Goal: Task Accomplishment & Management: Manage account settings

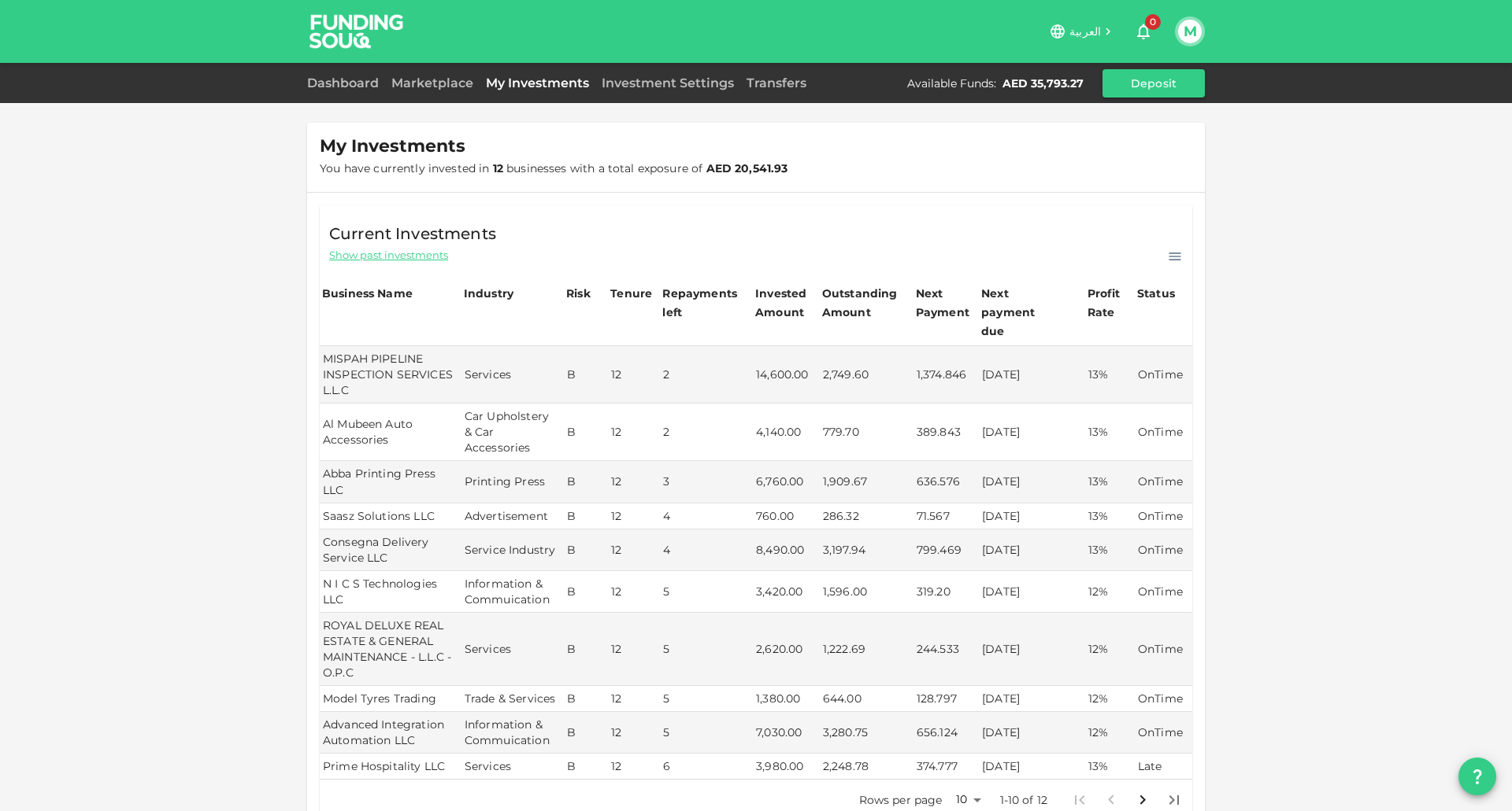
click at [340, 34] on img at bounding box center [356, 31] width 118 height 62
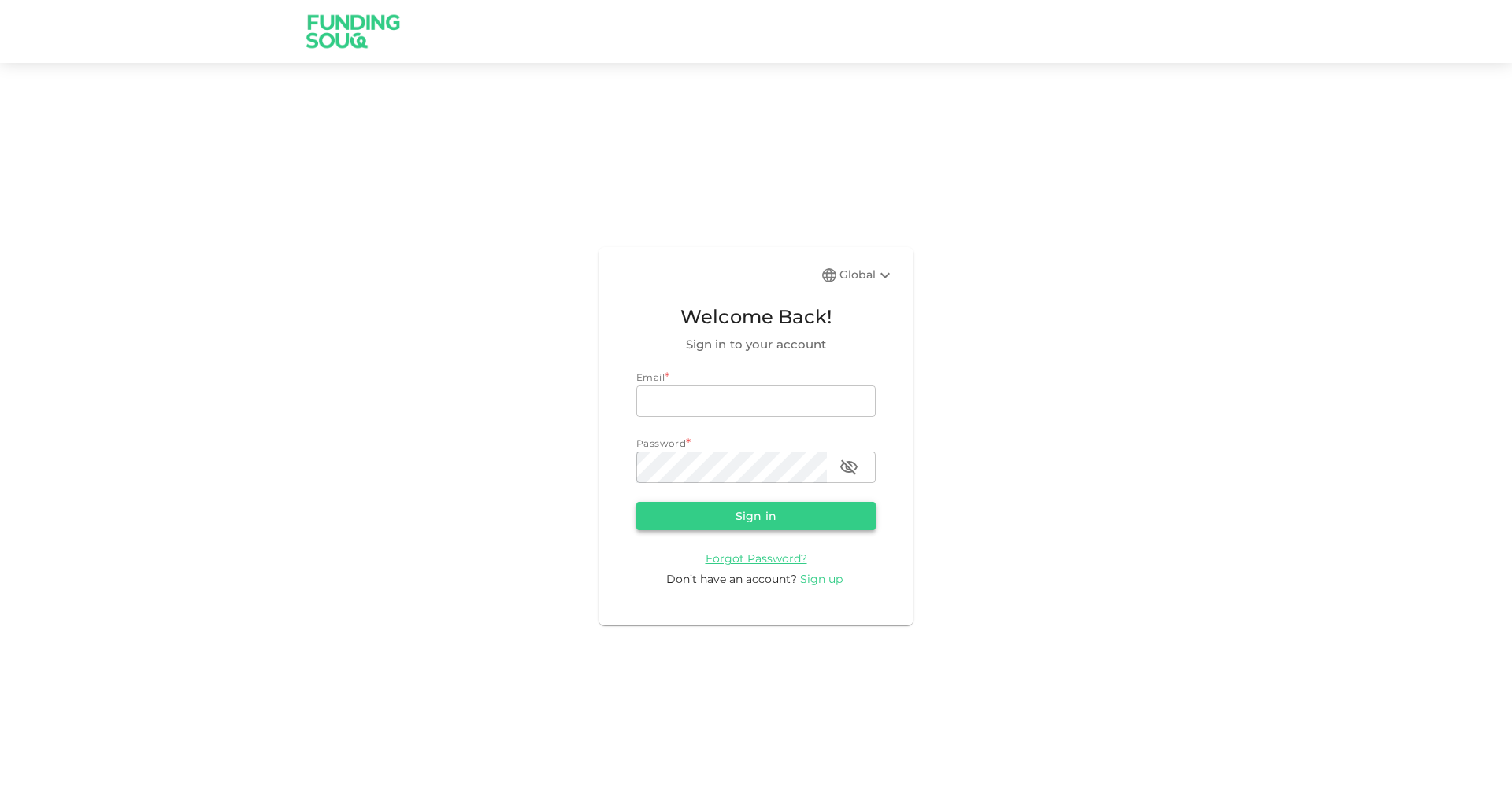
type input "[EMAIL_ADDRESS][DOMAIN_NAME]"
click at [740, 513] on button "Sign in" at bounding box center [756, 516] width 240 height 28
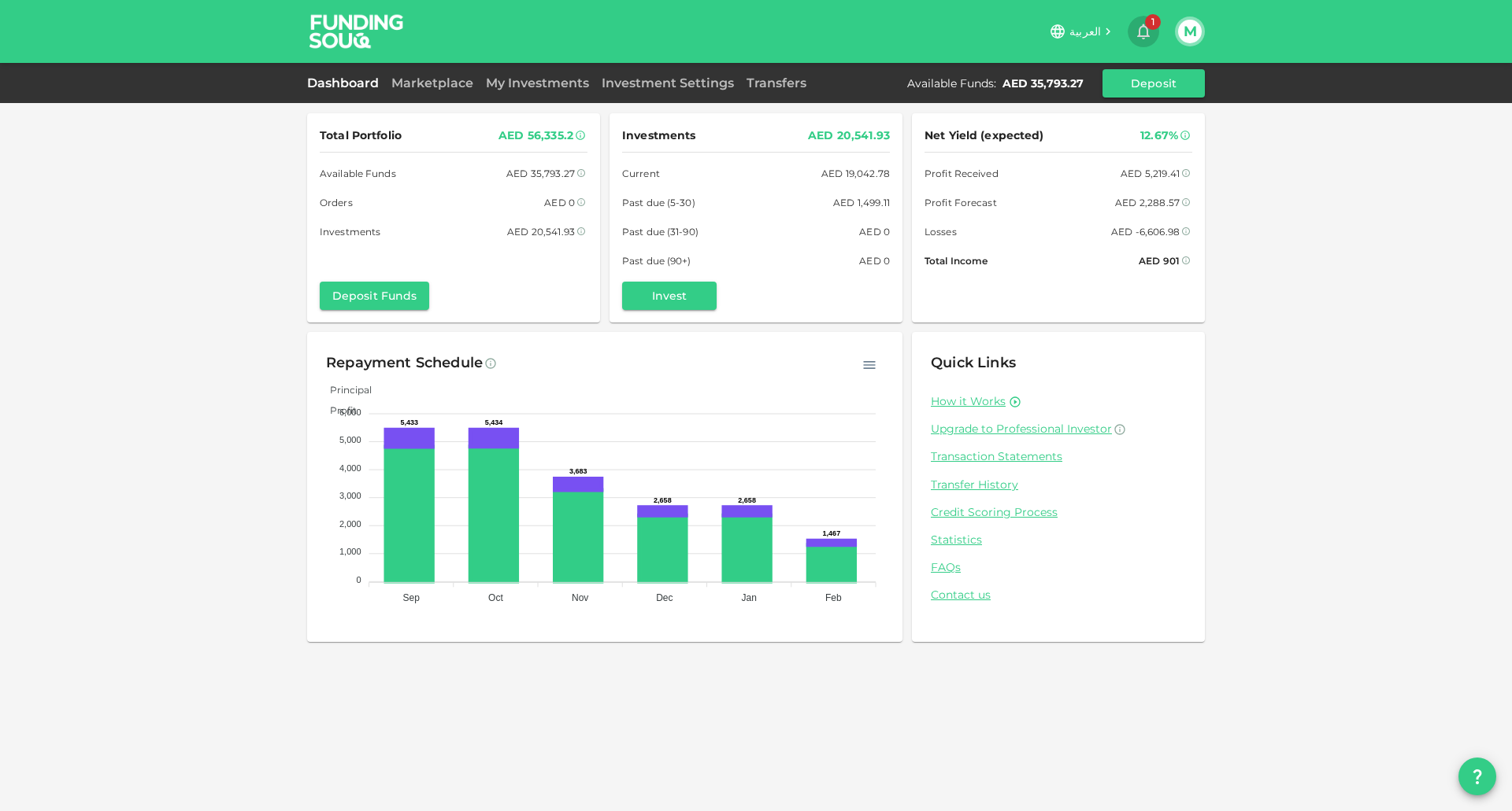
click at [1143, 32] on icon "button" at bounding box center [1143, 32] width 19 height 19
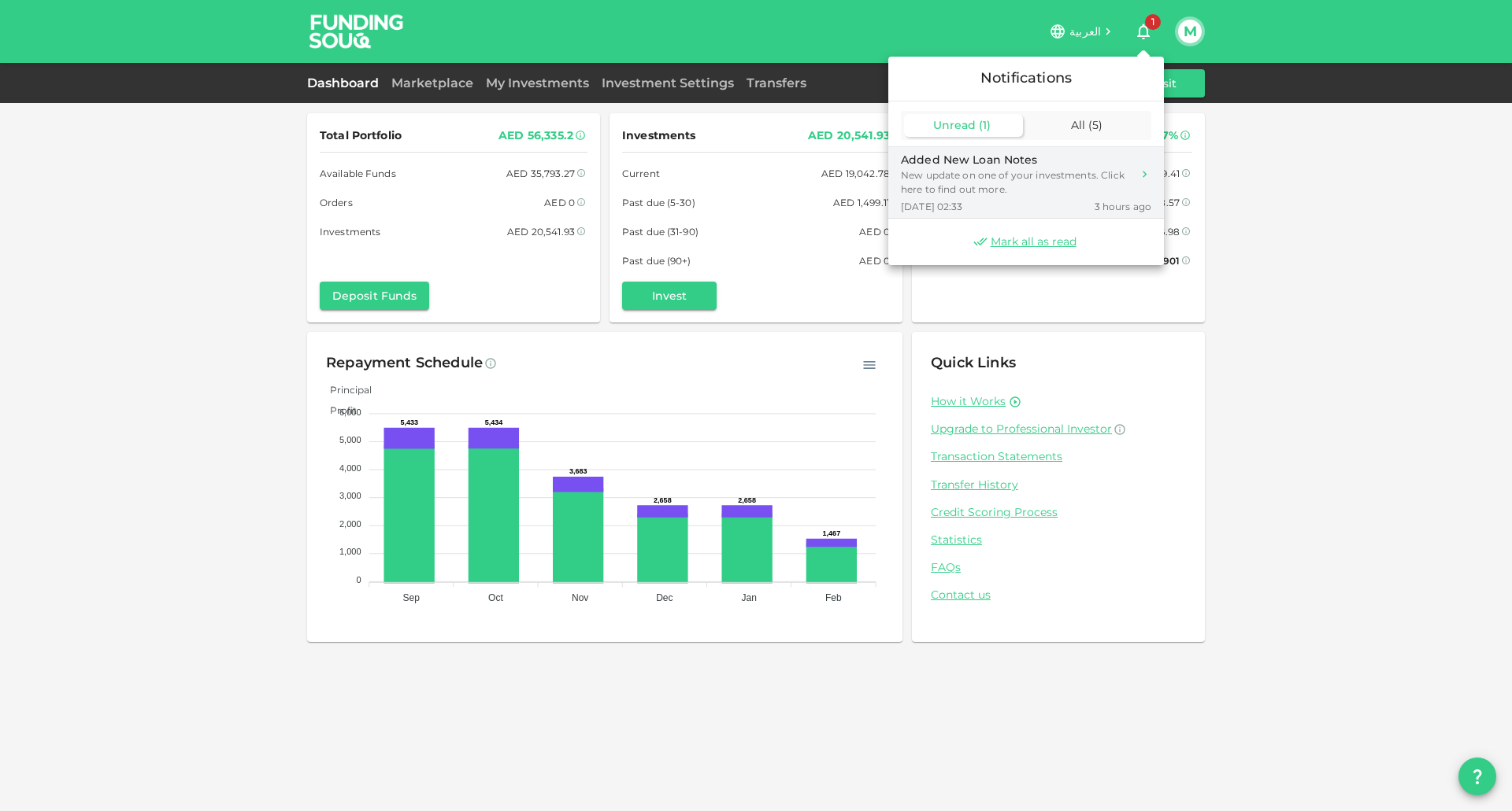
click at [963, 185] on div "New update on one of your investments. Click here to find out more." at bounding box center [1016, 183] width 230 height 28
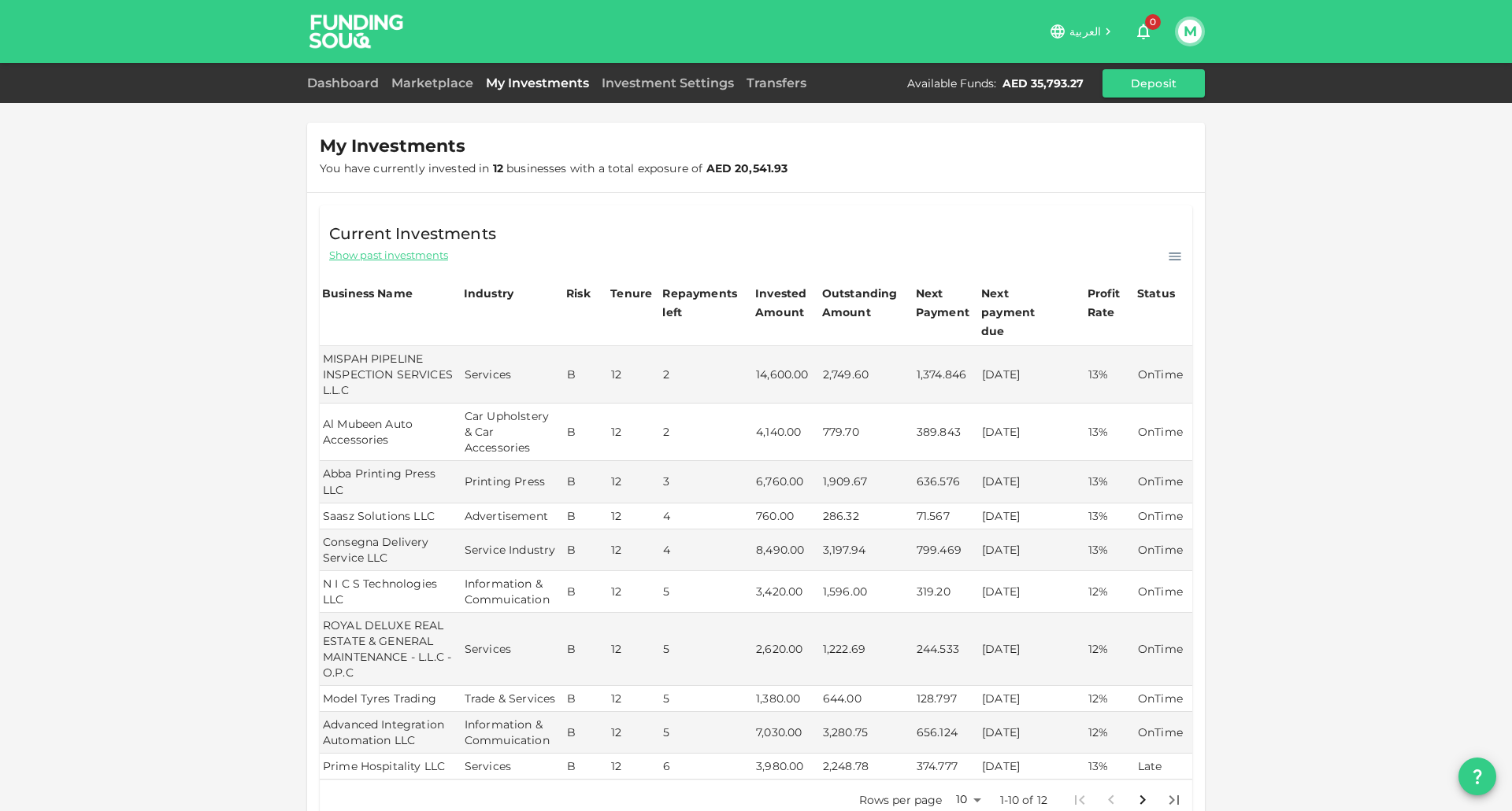
scroll to position [179, 0]
